Goal: Transaction & Acquisition: Download file/media

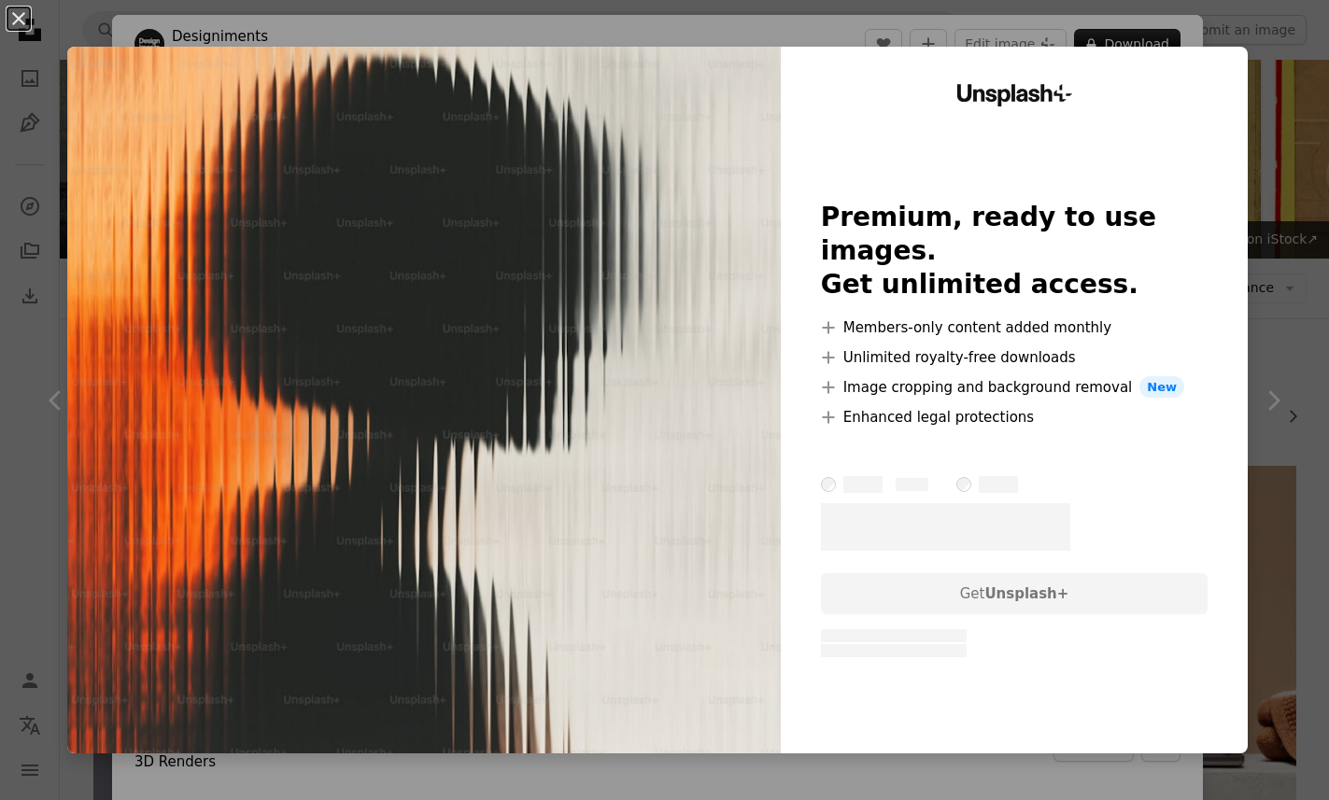
scroll to position [14937, 0]
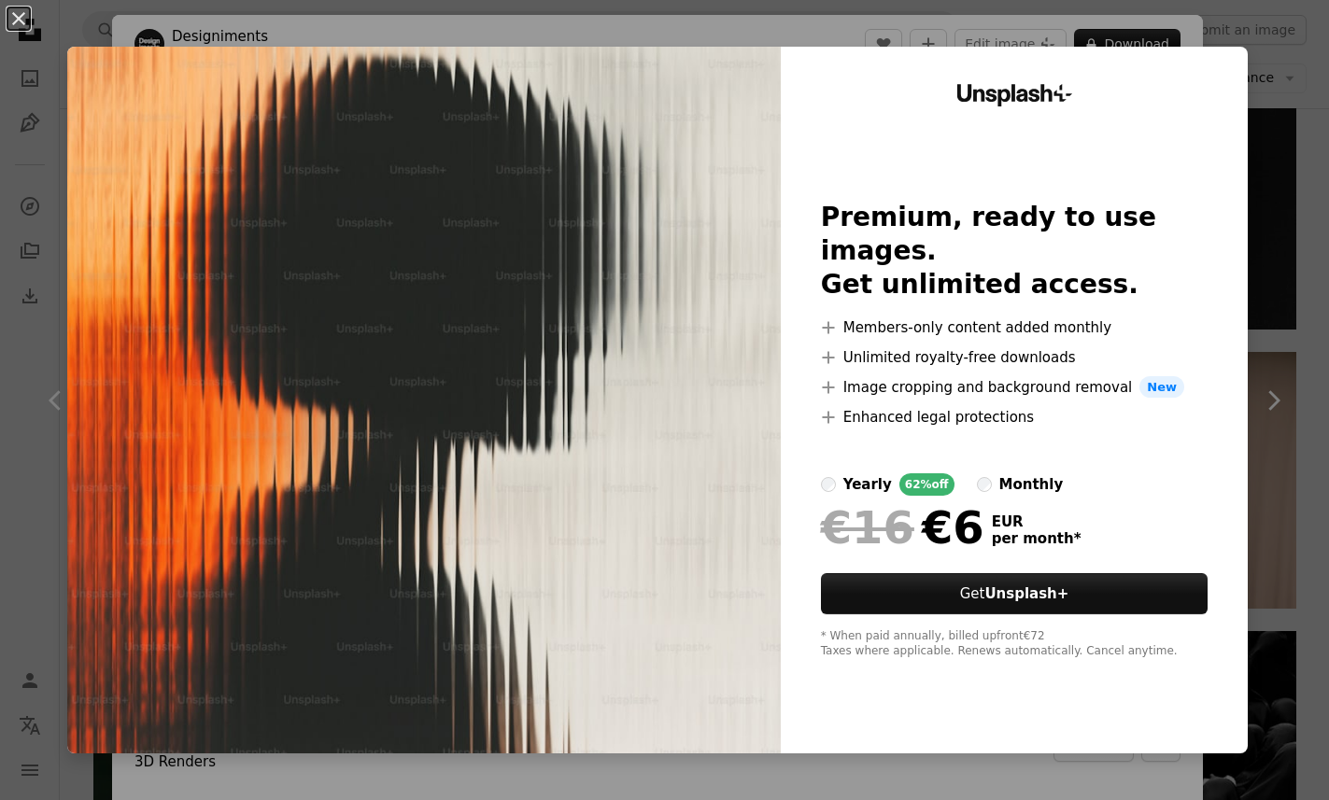
click at [1280, 112] on div "An X shape Unsplash+ Premium, ready to use images. Get unlimited access. A plus…" at bounding box center [664, 400] width 1329 height 800
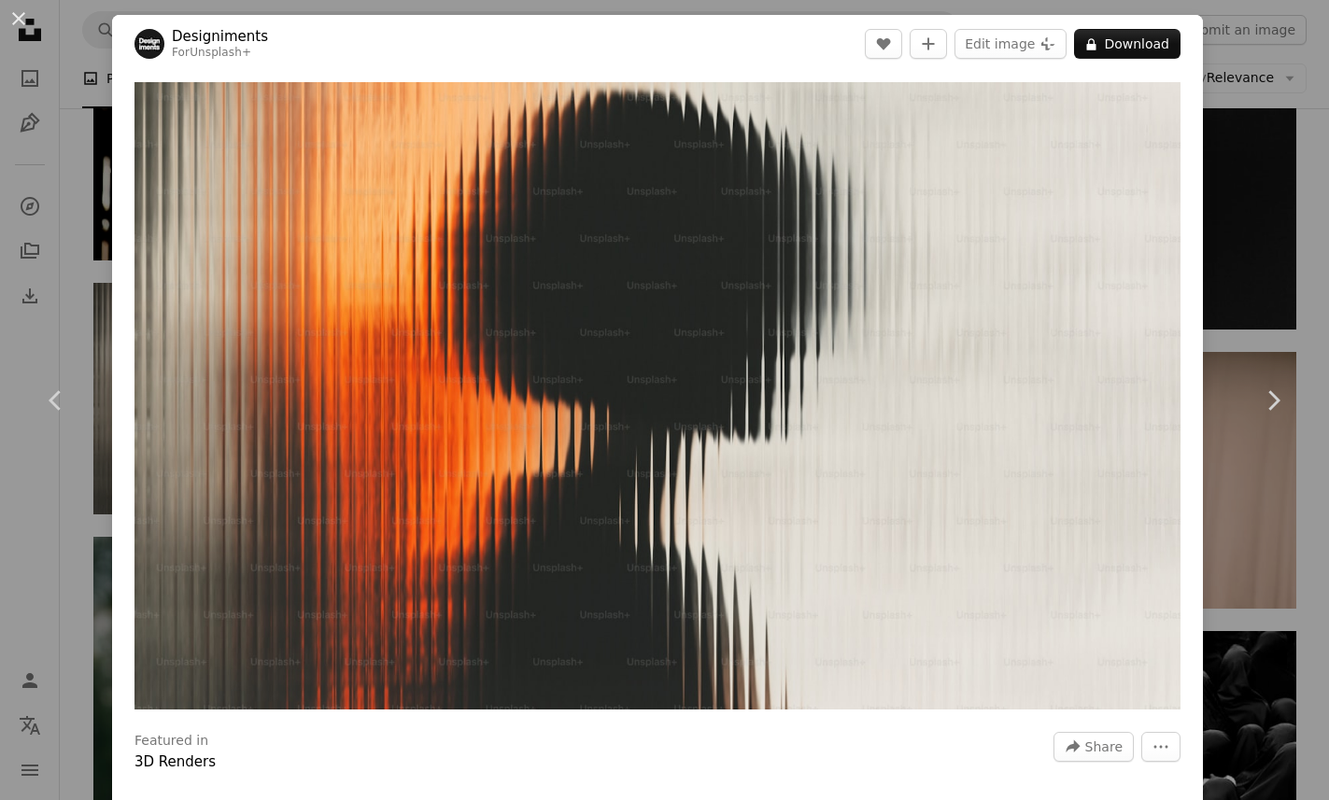
click at [1266, 89] on div "An X shape Chevron left Chevron right Designiments For Unsplash+ A heart A plus…" at bounding box center [664, 400] width 1329 height 800
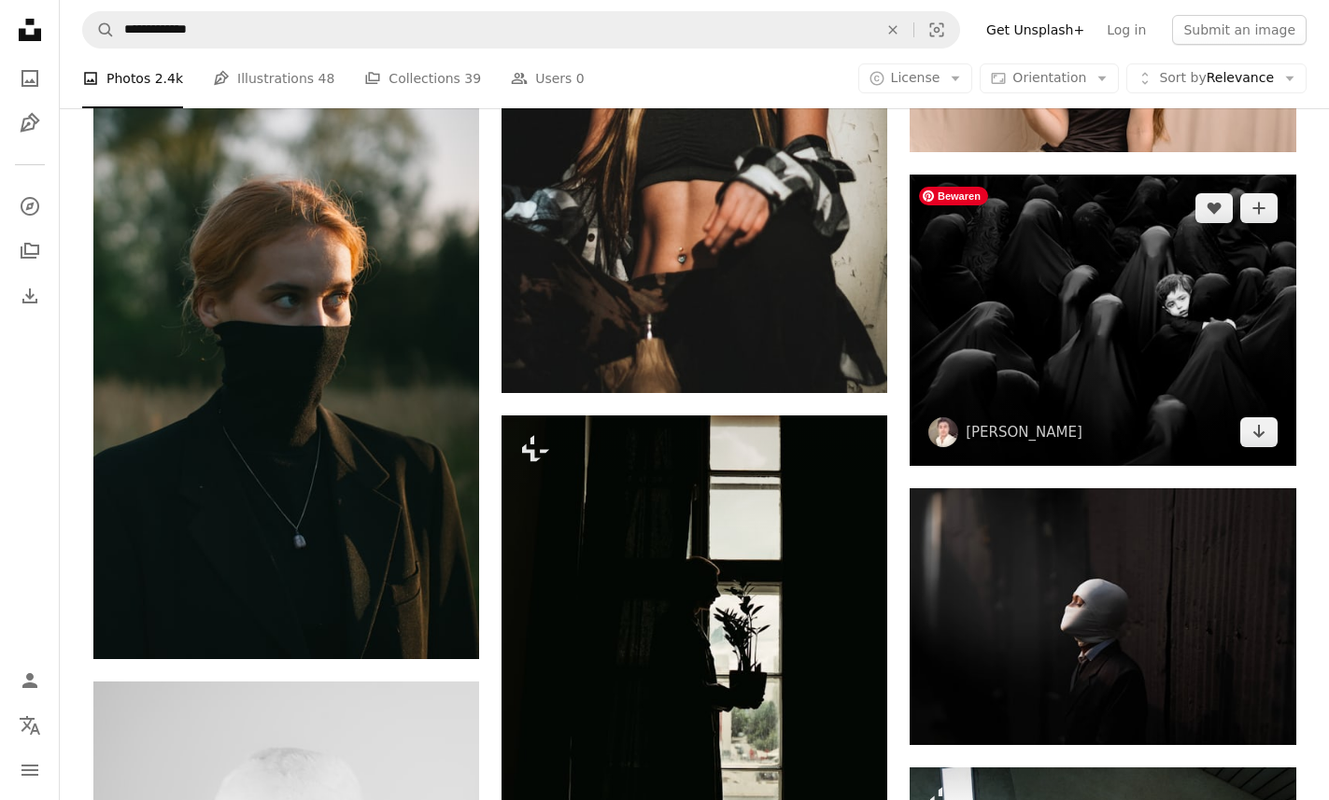
scroll to position [15543, 0]
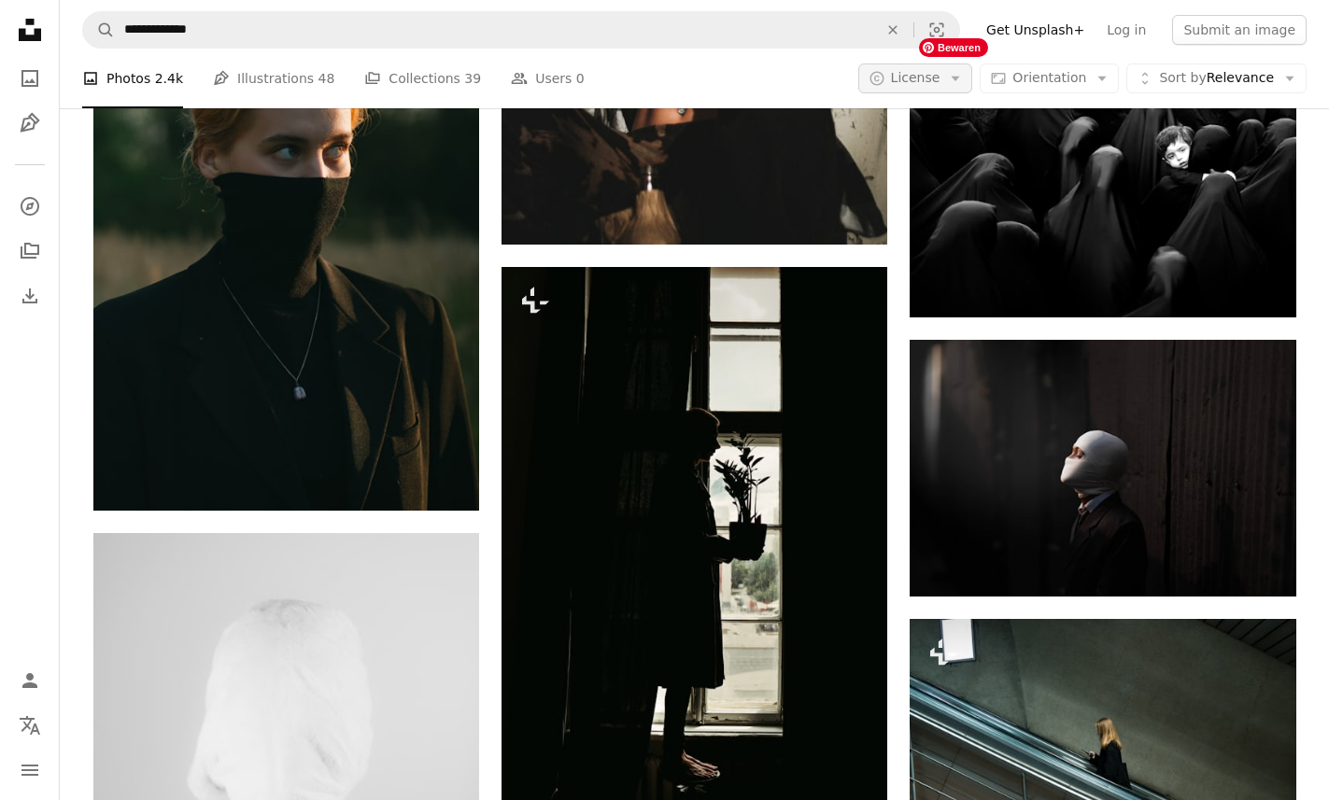
click at [949, 67] on button "A copyright icon © License Arrow down" at bounding box center [915, 79] width 115 height 30
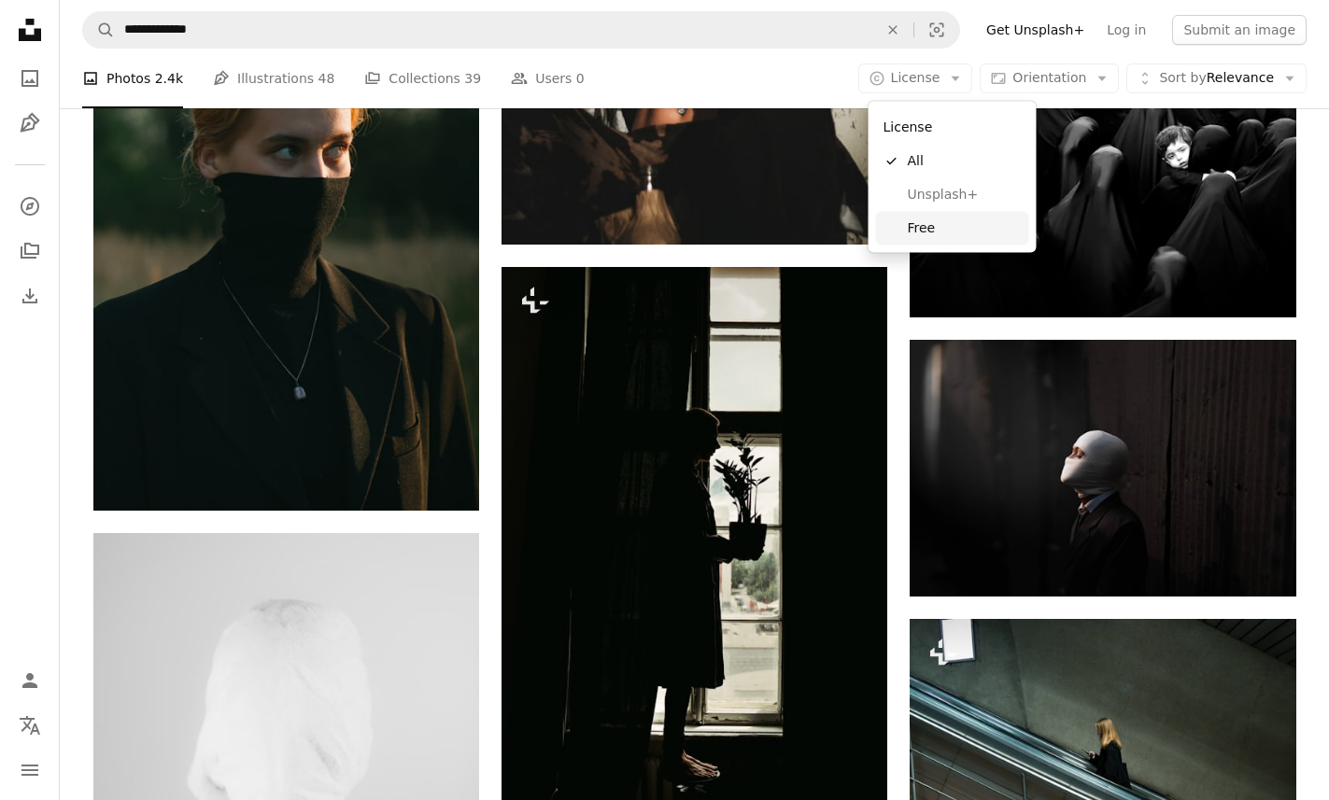
click at [910, 230] on span "Free" at bounding box center [965, 228] width 114 height 19
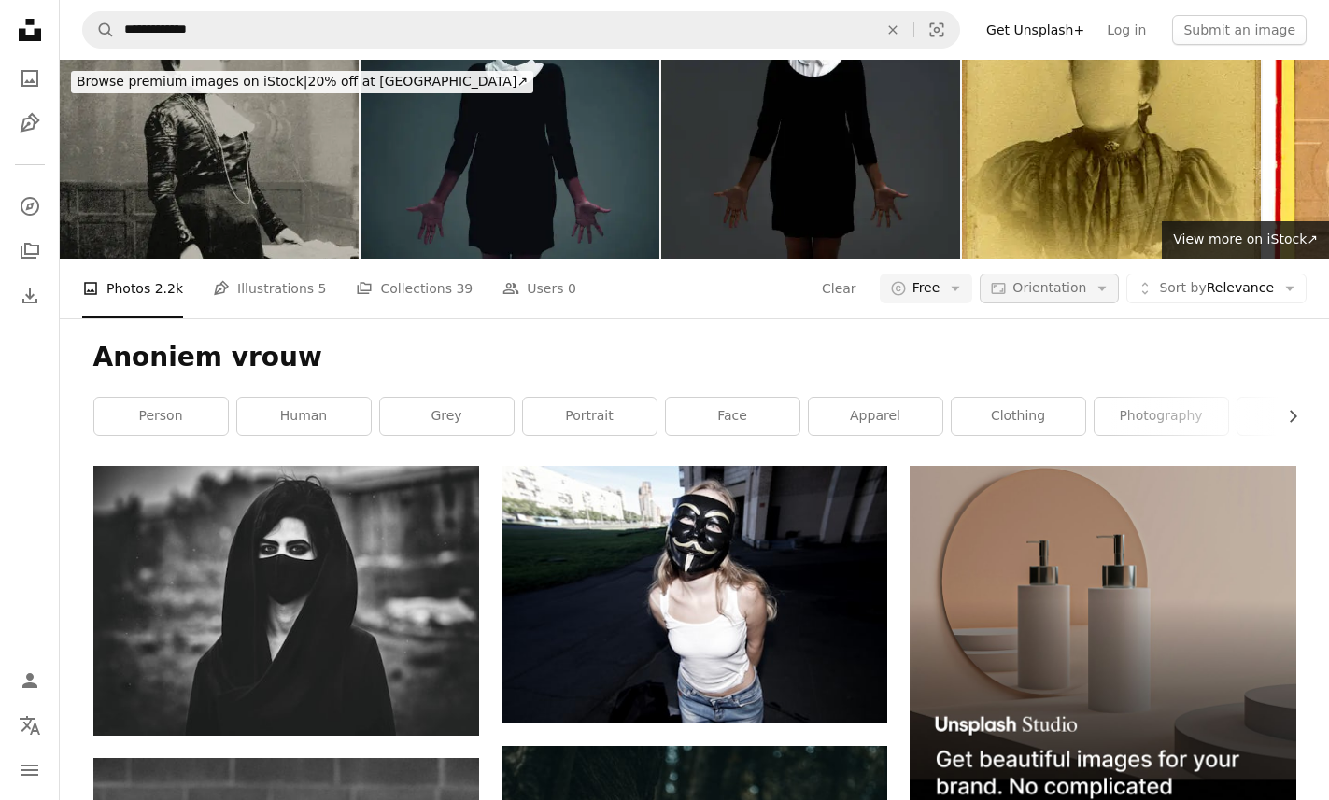
click at [1038, 295] on span "Orientation" at bounding box center [1049, 287] width 74 height 15
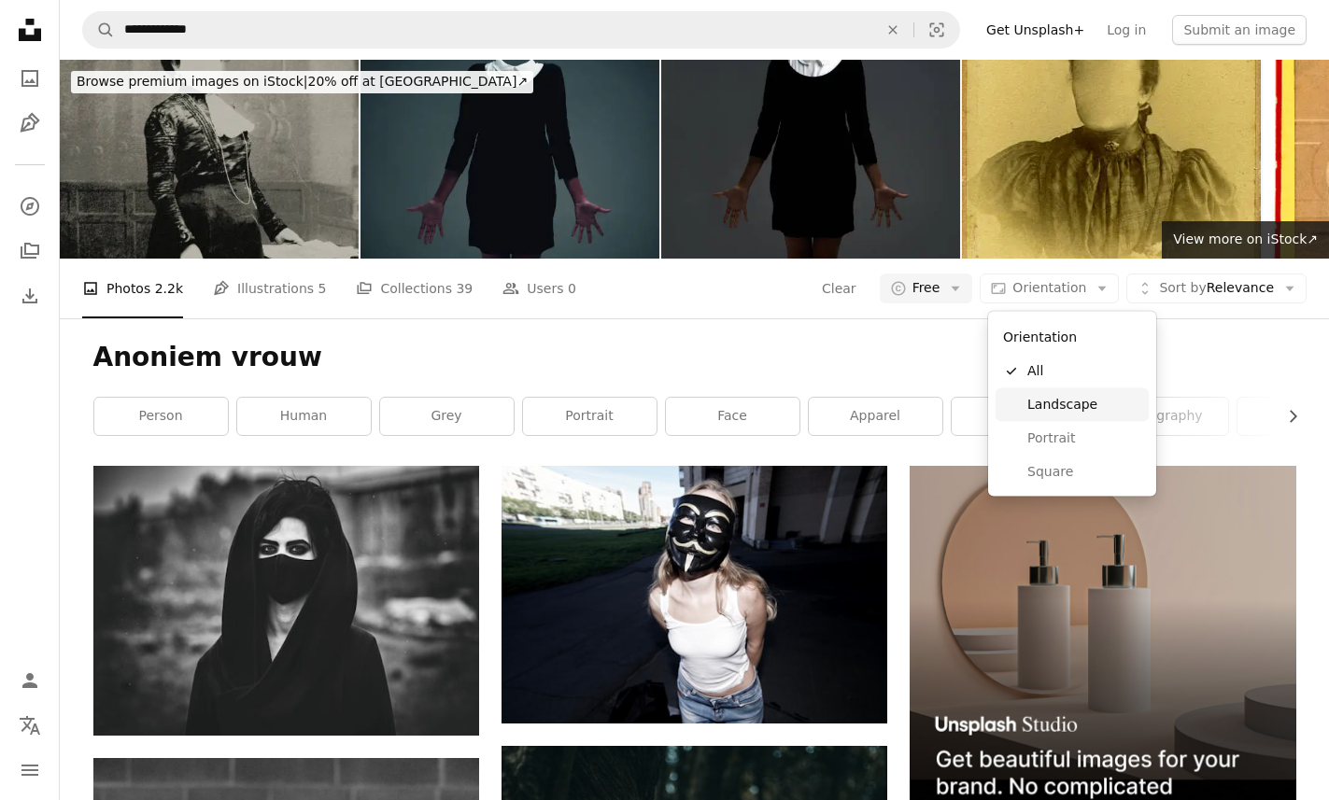
click at [1046, 405] on span "Landscape" at bounding box center [1084, 404] width 114 height 19
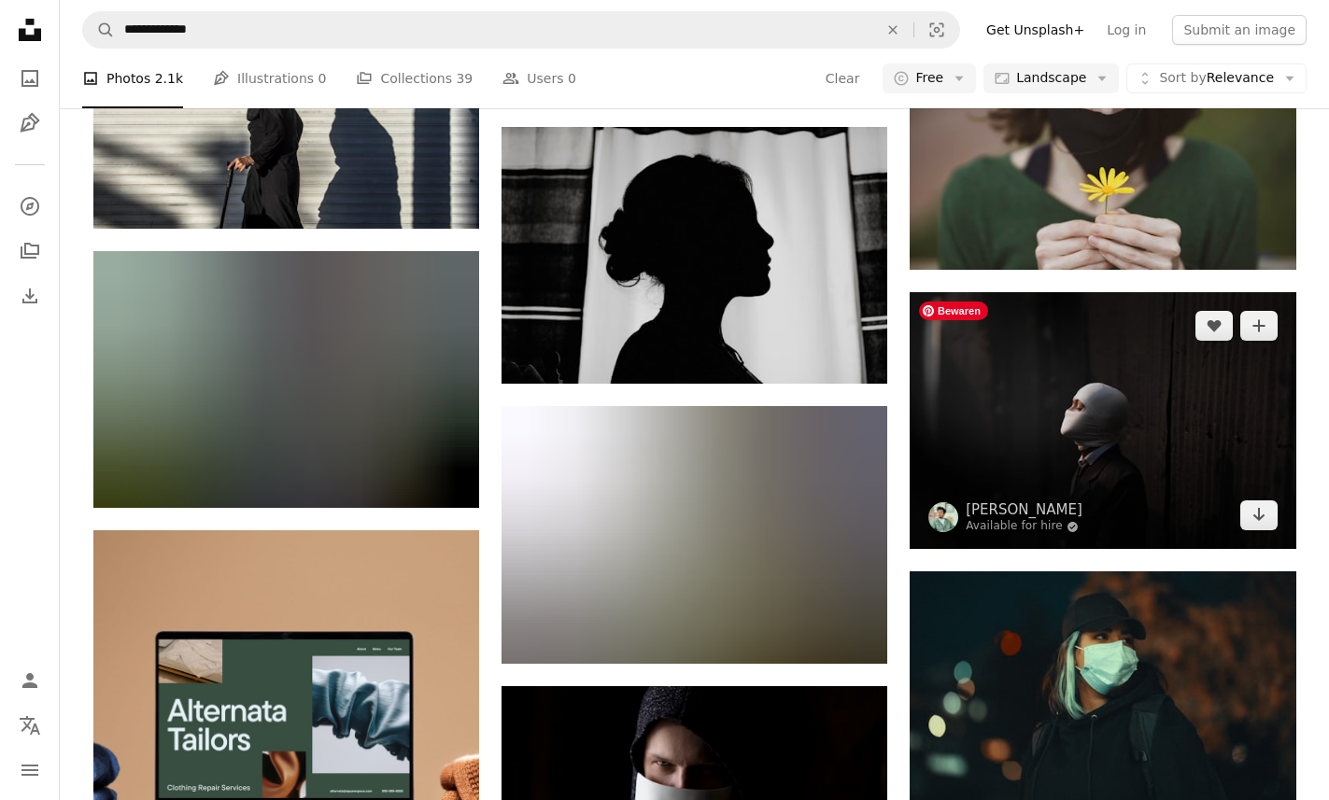
scroll to position [2842, 0]
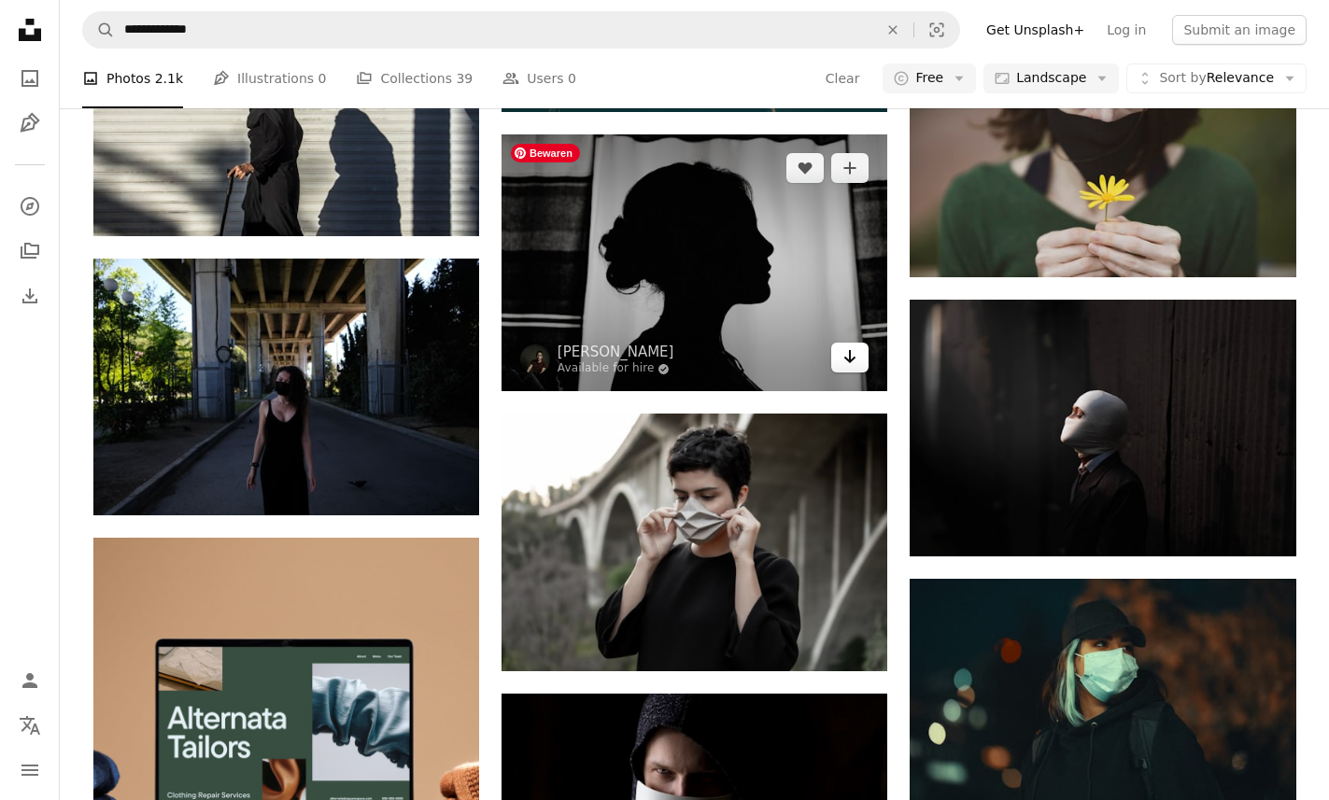
click at [853, 361] on icon "Arrow pointing down" at bounding box center [849, 357] width 15 height 22
